Goal: Navigation & Orientation: Find specific page/section

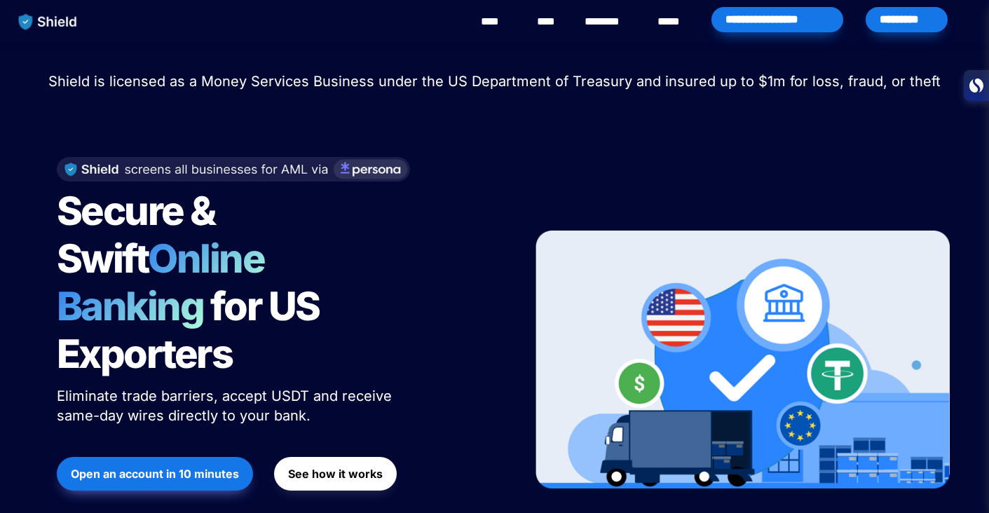
click at [608, 25] on link "********" at bounding box center [609, 21] width 50 height 17
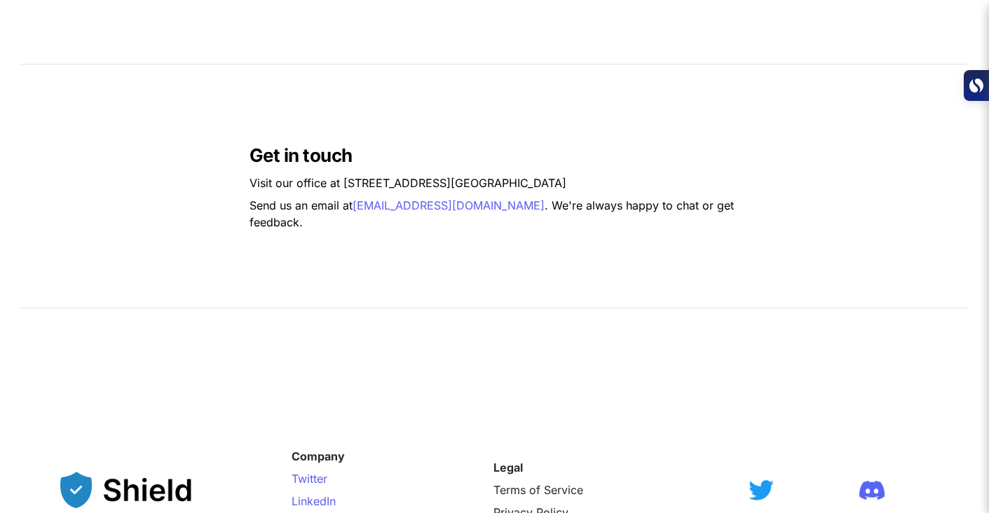
scroll to position [1250, 0]
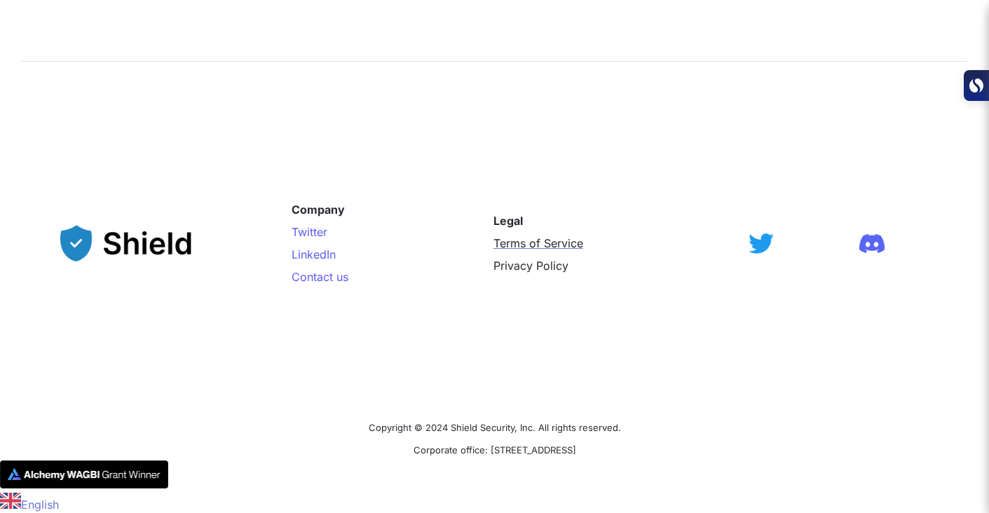
click at [509, 238] on span "Terms of Service" at bounding box center [538, 243] width 90 height 14
click at [554, 267] on span "Privacy Policy" at bounding box center [530, 266] width 75 height 14
